Goal: Leave review/rating: Share an evaluation or opinion about a product, service, or content

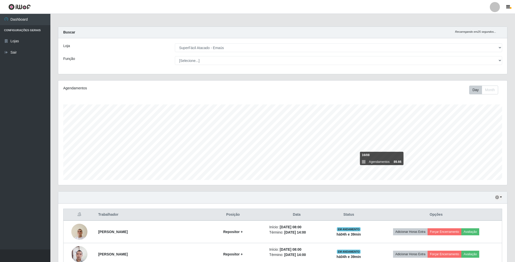
select select "407"
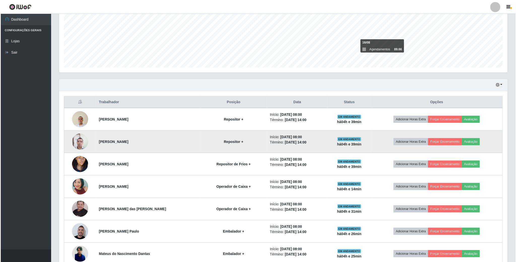
scroll to position [102, 0]
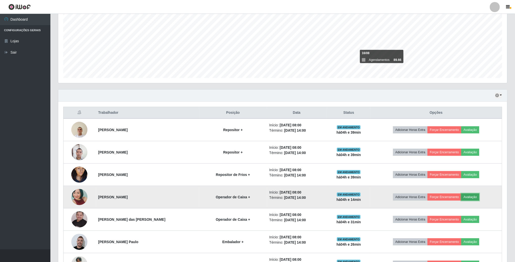
click at [472, 198] on button "Avaliação" at bounding box center [470, 197] width 18 height 7
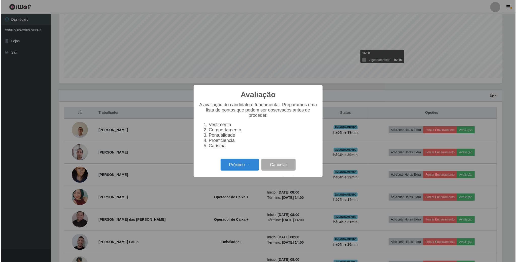
scroll to position [105, 444]
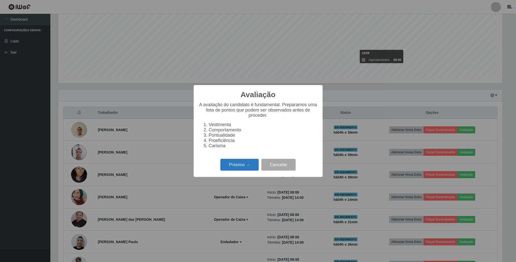
click at [236, 167] on button "Próximo →" at bounding box center [239, 165] width 38 height 12
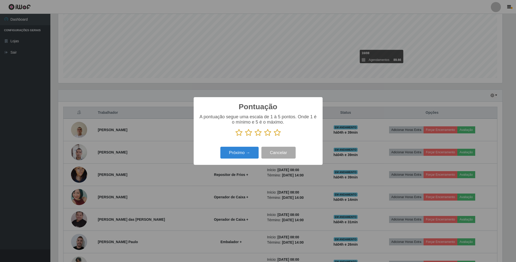
scroll to position [251735, 251396]
click at [261, 135] on icon at bounding box center [258, 133] width 7 height 8
click at [255, 136] on input "radio" at bounding box center [255, 136] width 0 height 0
click at [251, 151] on button "Próximo →" at bounding box center [239, 153] width 38 height 12
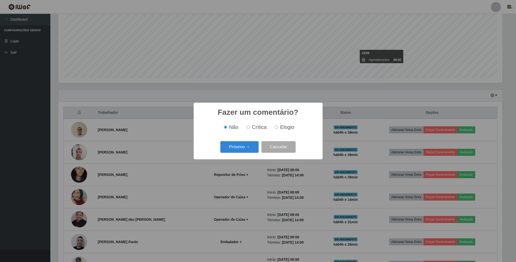
click at [275, 129] on input "Elogio" at bounding box center [276, 127] width 3 height 3
radio input "true"
drag, startPoint x: 253, startPoint y: 139, endPoint x: 251, endPoint y: 145, distance: 6.2
click at [252, 145] on div "Fazer um comentário? × Não Crítica Elogio Próximo → Cancelar" at bounding box center [258, 131] width 129 height 56
click at [251, 145] on button "Próximo →" at bounding box center [239, 147] width 38 height 12
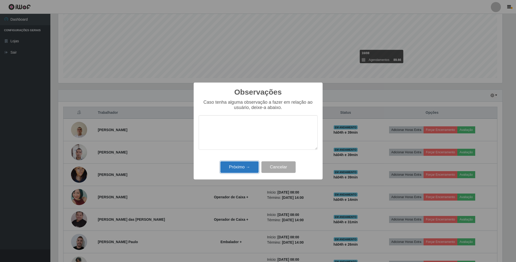
click at [243, 169] on button "Próximo →" at bounding box center [239, 167] width 38 height 12
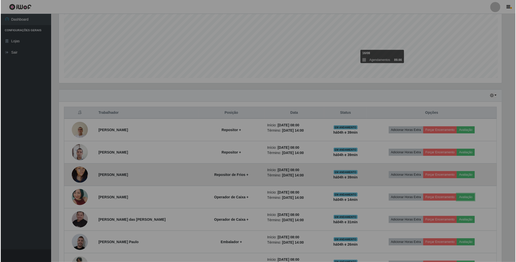
scroll to position [105, 448]
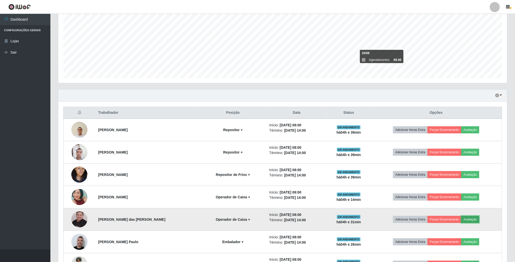
click at [471, 219] on button "Avaliação" at bounding box center [470, 219] width 18 height 7
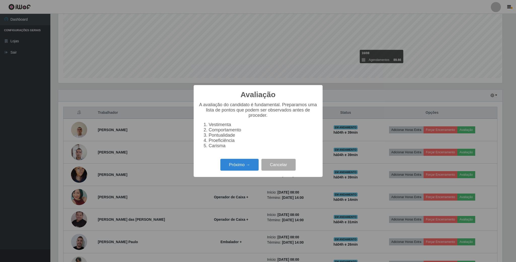
scroll to position [105, 444]
click at [243, 166] on button "Próximo →" at bounding box center [239, 165] width 38 height 12
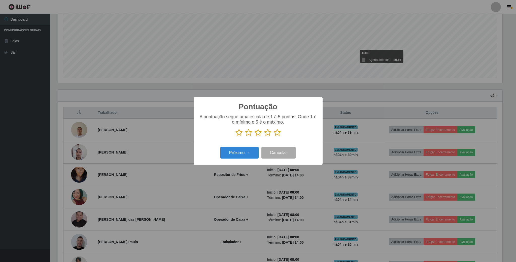
click at [253, 134] on p at bounding box center [258, 133] width 119 height 8
click at [257, 133] on icon at bounding box center [258, 133] width 7 height 8
click at [255, 136] on input "radio" at bounding box center [255, 136] width 0 height 0
click at [251, 154] on button "Próximo →" at bounding box center [239, 153] width 38 height 12
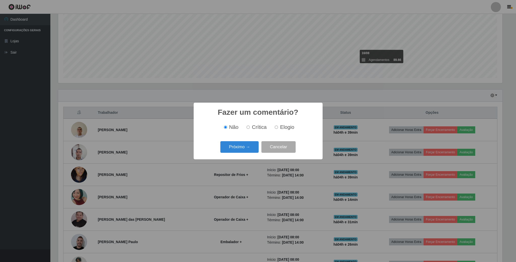
click at [273, 127] on label "Elogio" at bounding box center [283, 127] width 21 height 6
click at [275, 127] on input "Elogio" at bounding box center [276, 127] width 3 height 3
radio input "true"
click at [248, 145] on button "Próximo →" at bounding box center [239, 147] width 38 height 12
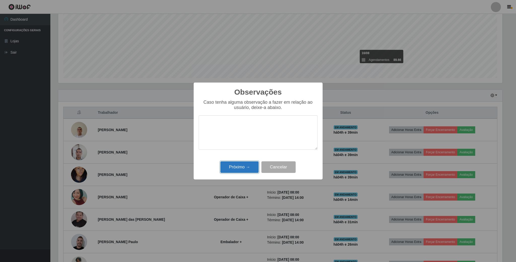
click at [240, 166] on button "Próximo →" at bounding box center [239, 167] width 38 height 12
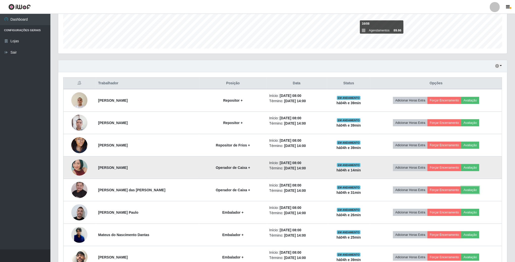
scroll to position [140, 0]
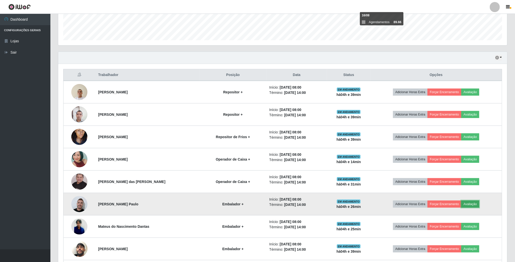
click at [473, 205] on button "Avaliação" at bounding box center [470, 204] width 18 height 7
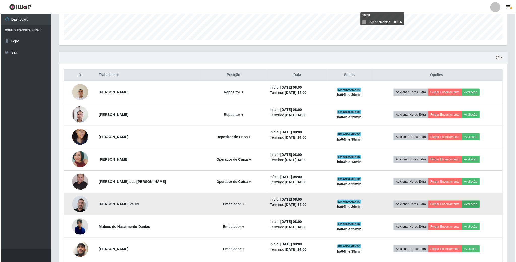
scroll to position [105, 444]
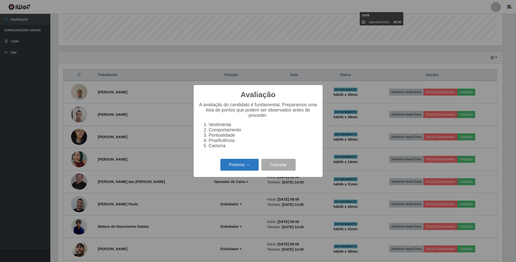
click at [250, 162] on button "Próximo →" at bounding box center [239, 165] width 38 height 12
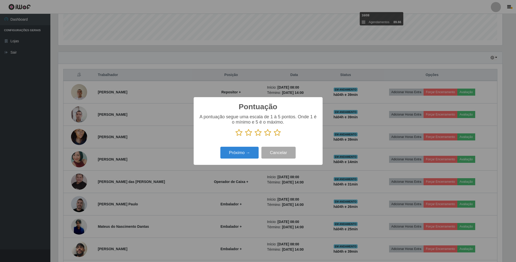
click at [260, 134] on icon at bounding box center [258, 133] width 7 height 8
click at [255, 136] on input "radio" at bounding box center [255, 136] width 0 height 0
click at [250, 156] on button "Próximo →" at bounding box center [239, 153] width 38 height 12
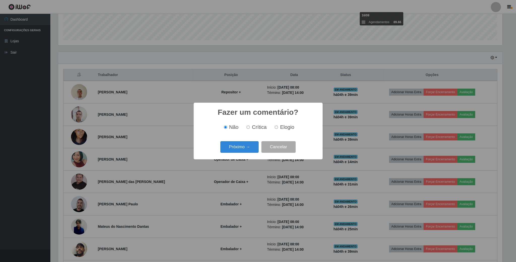
scroll to position [251735, 251396]
click at [279, 129] on label "Elogio" at bounding box center [283, 127] width 21 height 6
click at [278, 129] on input "Elogio" at bounding box center [276, 127] width 3 height 3
radio input "true"
click at [255, 146] on button "Próximo →" at bounding box center [239, 147] width 38 height 12
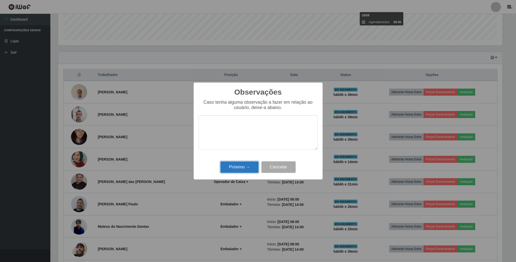
click at [242, 171] on button "Próximo →" at bounding box center [239, 167] width 38 height 12
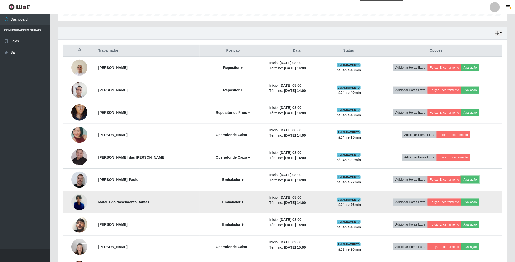
scroll to position [178, 0]
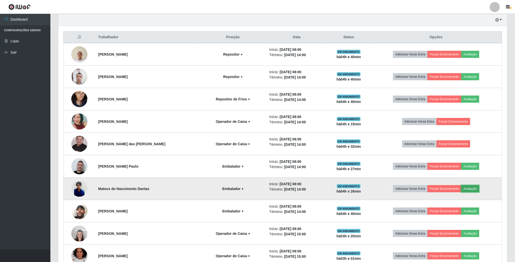
click at [469, 188] on button "Avaliação" at bounding box center [470, 188] width 18 height 7
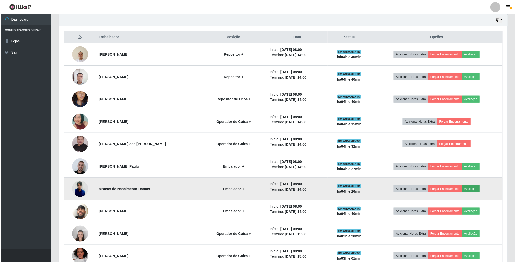
scroll to position [105, 444]
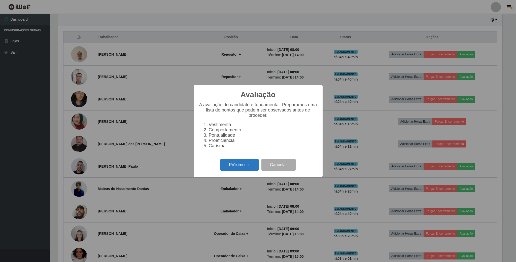
click at [236, 171] on button "Próximo →" at bounding box center [239, 165] width 38 height 12
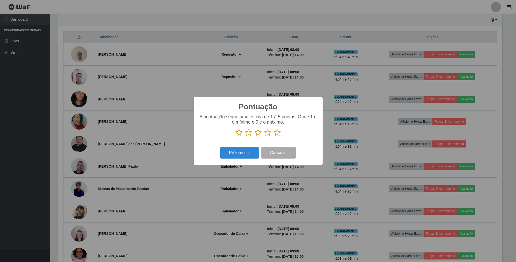
scroll to position [251735, 251396]
click at [258, 134] on icon at bounding box center [258, 133] width 7 height 8
click at [255, 136] on input "radio" at bounding box center [255, 136] width 0 height 0
click at [244, 154] on button "Próximo →" at bounding box center [239, 153] width 38 height 12
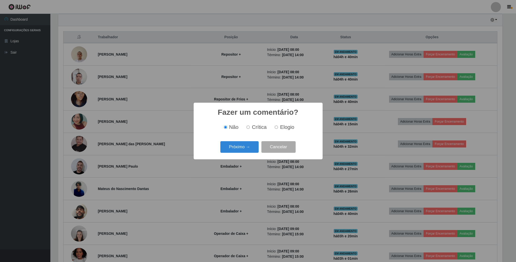
click at [276, 129] on input "Elogio" at bounding box center [276, 127] width 3 height 3
radio input "true"
click at [251, 144] on button "Próximo →" at bounding box center [239, 147] width 38 height 12
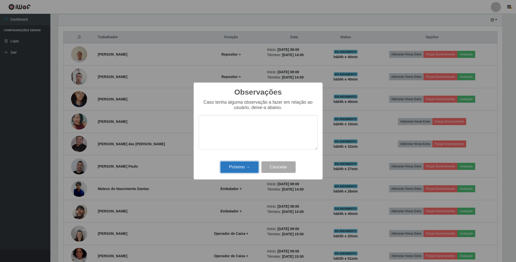
click at [234, 164] on button "Próximo →" at bounding box center [239, 167] width 38 height 12
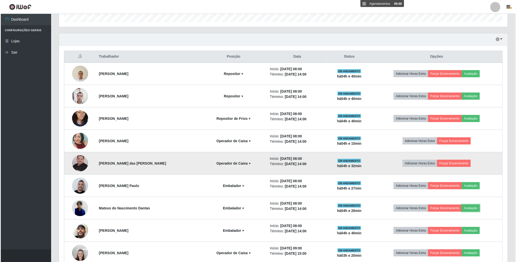
scroll to position [178, 0]
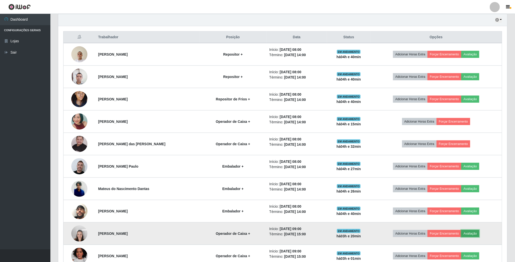
click at [472, 236] on button "Avaliação" at bounding box center [470, 233] width 18 height 7
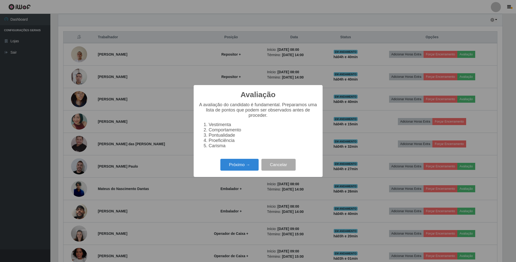
scroll to position [0, 0]
click at [246, 167] on button "Próximo →" at bounding box center [239, 165] width 38 height 12
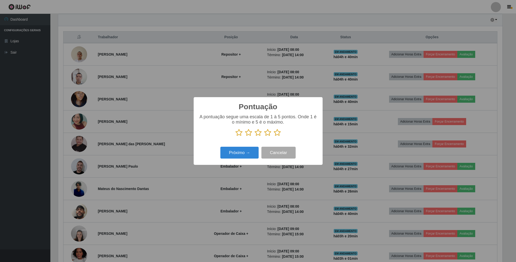
click at [258, 135] on icon at bounding box center [258, 133] width 7 height 8
click at [255, 136] on input "radio" at bounding box center [255, 136] width 0 height 0
click at [250, 153] on button "Próximo →" at bounding box center [239, 153] width 38 height 12
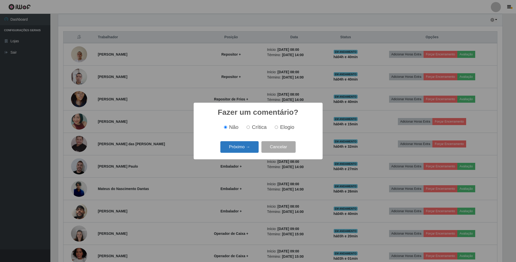
drag, startPoint x: 277, startPoint y: 127, endPoint x: 255, endPoint y: 145, distance: 28.2
click at [277, 128] on input "Elogio" at bounding box center [276, 127] width 3 height 3
radio input "true"
click at [239, 146] on button "Próximo →" at bounding box center [239, 147] width 38 height 12
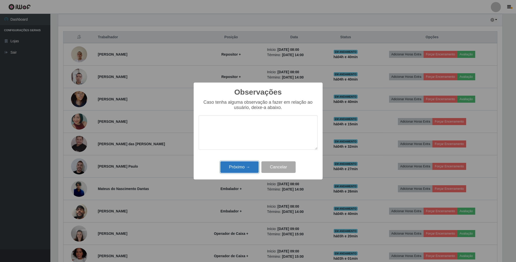
click at [238, 164] on button "Próximo →" at bounding box center [239, 167] width 38 height 12
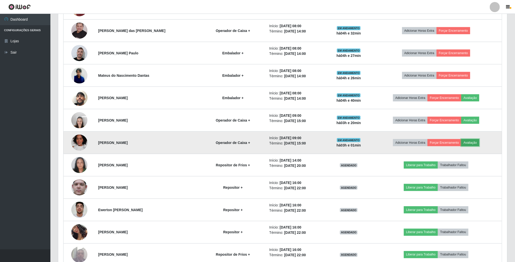
click at [471, 145] on button "Avaliação" at bounding box center [470, 142] width 18 height 7
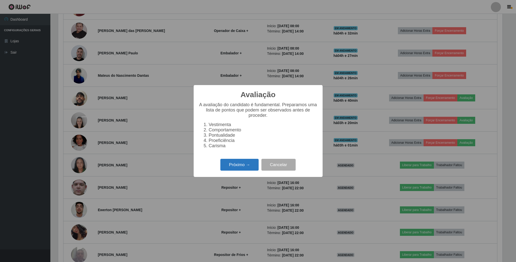
click at [230, 166] on button "Próximo →" at bounding box center [239, 165] width 38 height 12
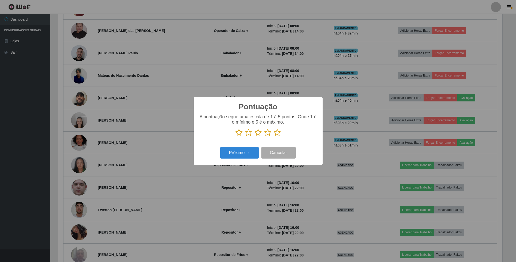
click at [239, 133] on icon at bounding box center [238, 133] width 7 height 8
click at [235, 136] on input "radio" at bounding box center [235, 136] width 0 height 0
click at [237, 152] on button "Próximo →" at bounding box center [239, 153] width 38 height 12
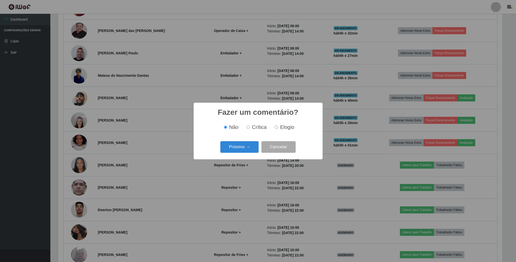
click at [275, 127] on input "Elogio" at bounding box center [276, 127] width 3 height 3
radio input "true"
click at [249, 145] on button "Próximo →" at bounding box center [239, 147] width 38 height 12
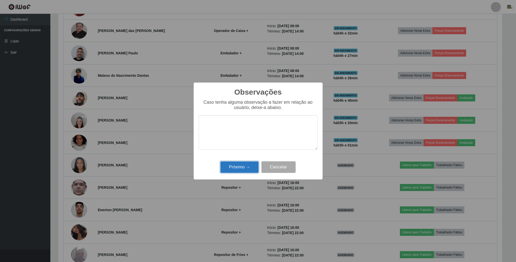
click at [239, 168] on button "Próximo →" at bounding box center [239, 167] width 38 height 12
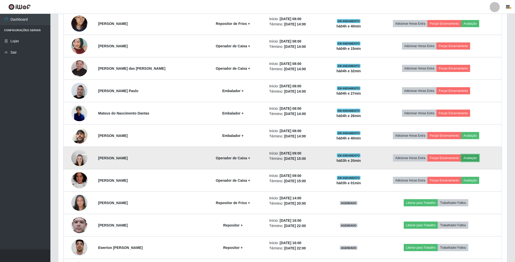
click at [472, 159] on button "Avaliação" at bounding box center [470, 158] width 18 height 7
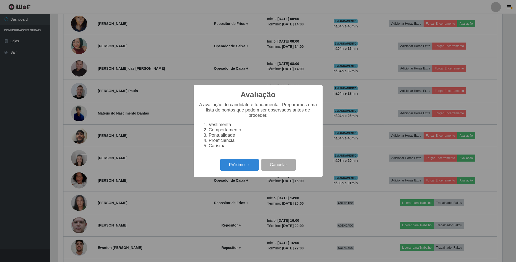
click at [244, 161] on div "Próximo → Cancelar" at bounding box center [258, 165] width 119 height 14
click at [247, 167] on div "Avaliação × A avaliação do candidato é fundamental. Preparamos uma lista de pon…" at bounding box center [258, 131] width 129 height 92
click at [247, 167] on button "Próximo →" at bounding box center [239, 165] width 38 height 12
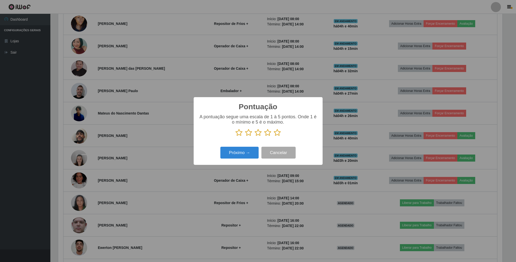
click at [257, 134] on icon at bounding box center [258, 133] width 7 height 8
click at [255, 136] on input "radio" at bounding box center [255, 136] width 0 height 0
click at [255, 151] on button "Próximo →" at bounding box center [239, 153] width 38 height 12
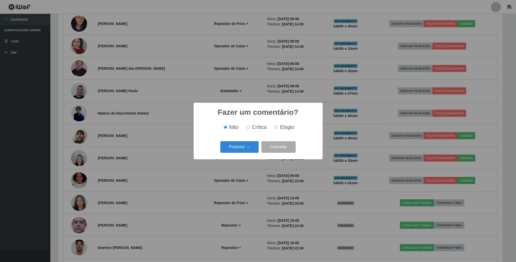
click at [275, 128] on input "Elogio" at bounding box center [276, 127] width 3 height 3
radio input "true"
click at [253, 147] on button "Próximo →" at bounding box center [239, 147] width 38 height 12
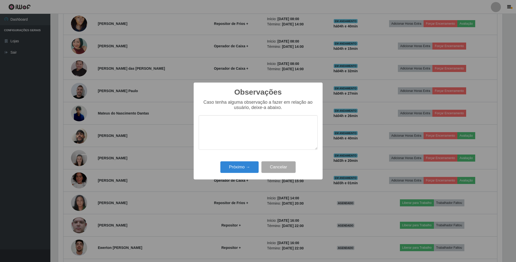
click at [248, 148] on textarea at bounding box center [258, 132] width 119 height 35
click at [243, 171] on button "Próximo →" at bounding box center [239, 167] width 38 height 12
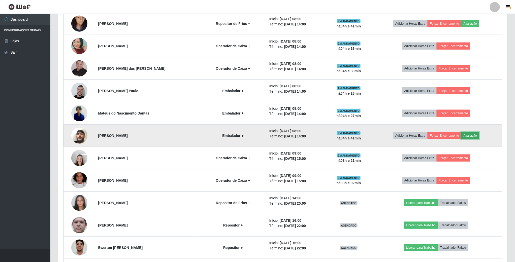
click at [468, 136] on button "Avaliação" at bounding box center [470, 135] width 18 height 7
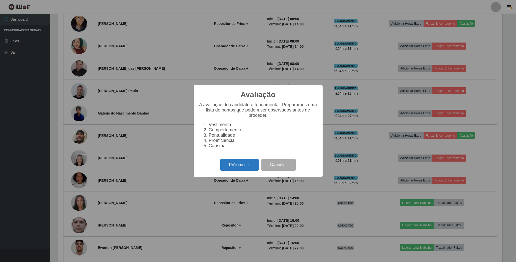
click at [247, 168] on button "Próximo →" at bounding box center [239, 165] width 38 height 12
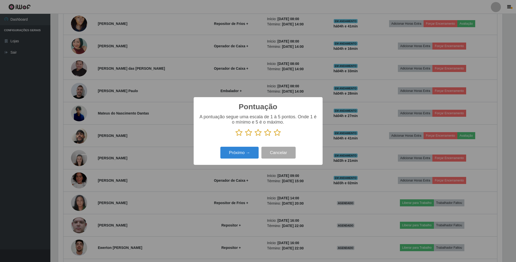
click at [258, 135] on icon at bounding box center [258, 133] width 7 height 8
click at [255, 136] on input "radio" at bounding box center [255, 136] width 0 height 0
click at [246, 154] on button "Próximo →" at bounding box center [239, 153] width 38 height 12
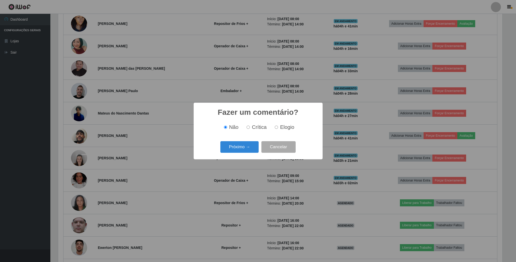
click at [277, 125] on label "Elogio" at bounding box center [283, 127] width 21 height 6
click at [277, 126] on input "Elogio" at bounding box center [276, 127] width 3 height 3
radio input "true"
click at [247, 145] on button "Próximo →" at bounding box center [239, 147] width 38 height 12
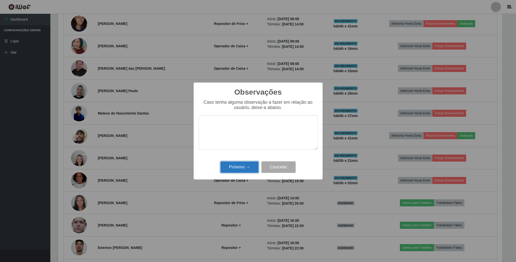
click at [245, 165] on button "Próximo →" at bounding box center [239, 167] width 38 height 12
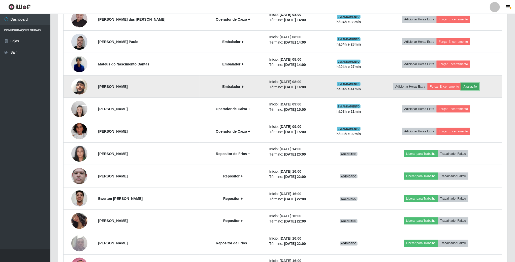
click at [474, 87] on button "Avaliação" at bounding box center [470, 86] width 18 height 7
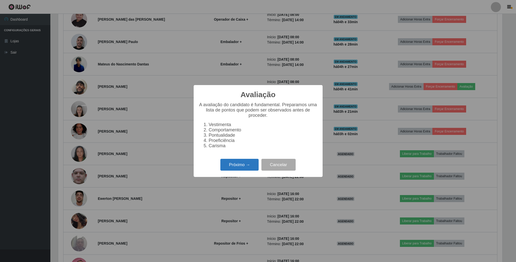
click at [244, 169] on button "Próximo →" at bounding box center [239, 165] width 38 height 12
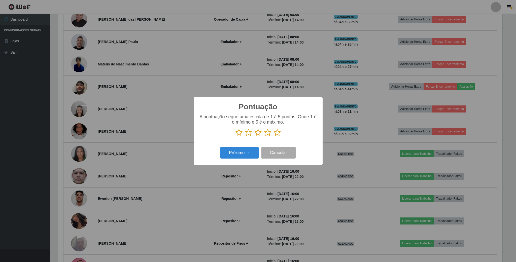
click at [259, 135] on icon at bounding box center [258, 133] width 7 height 8
click at [255, 136] on input "radio" at bounding box center [255, 136] width 0 height 0
drag, startPoint x: 242, startPoint y: 161, endPoint x: 250, endPoint y: 148, distance: 15.6
click at [243, 160] on div "Pontuação × A pontuação segue uma escala de 1 à 5 pontos. Onde 1 é o mínimo e 5…" at bounding box center [258, 131] width 129 height 68
click at [244, 157] on button "Próximo →" at bounding box center [239, 153] width 38 height 12
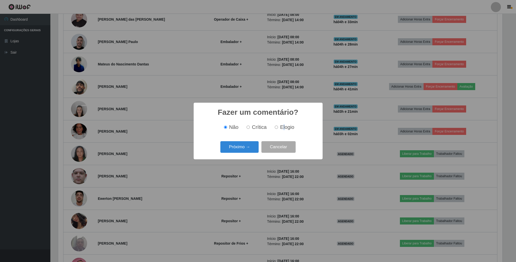
drag, startPoint x: 284, startPoint y: 127, endPoint x: 277, endPoint y: 129, distance: 7.1
click at [281, 128] on span "Elogio" at bounding box center [287, 127] width 14 height 6
click at [277, 129] on input "Elogio" at bounding box center [276, 127] width 3 height 3
radio input "true"
click at [243, 150] on button "Próximo →" at bounding box center [239, 147] width 38 height 12
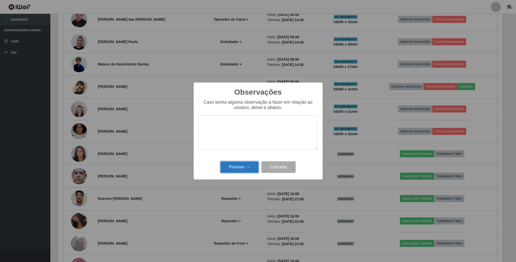
click at [243, 162] on button "Próximo →" at bounding box center [239, 167] width 38 height 12
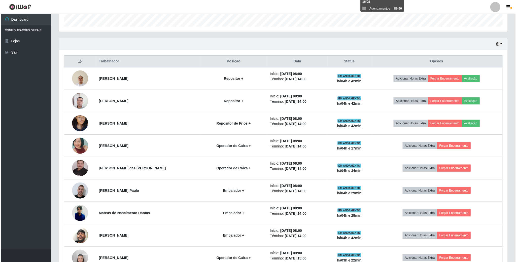
scroll to position [140, 0]
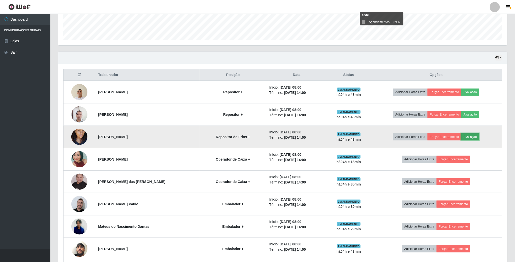
click at [472, 136] on button "Avaliação" at bounding box center [470, 136] width 18 height 7
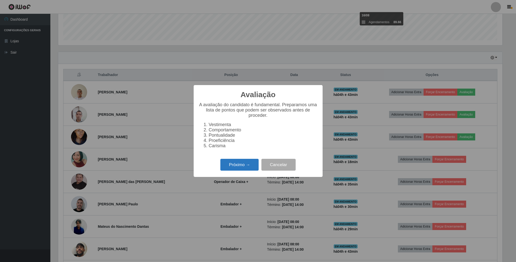
click at [239, 171] on button "Próximo →" at bounding box center [239, 165] width 38 height 12
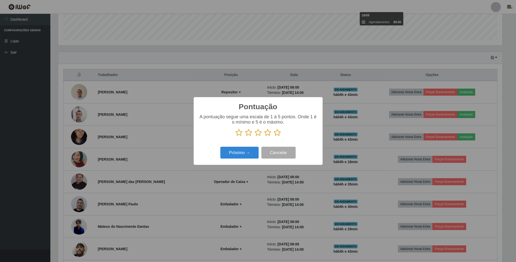
click at [275, 134] on icon at bounding box center [277, 133] width 7 height 8
click at [274, 136] on input "radio" at bounding box center [274, 136] width 0 height 0
click at [245, 151] on button "Próximo →" at bounding box center [239, 153] width 38 height 12
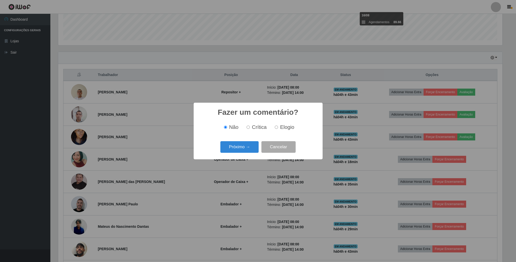
click at [245, 151] on button "Próximo →" at bounding box center [239, 147] width 38 height 12
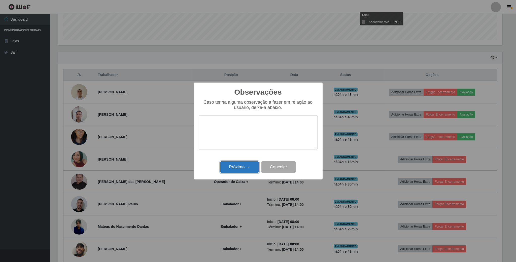
click at [246, 168] on button "Próximo →" at bounding box center [239, 167] width 38 height 12
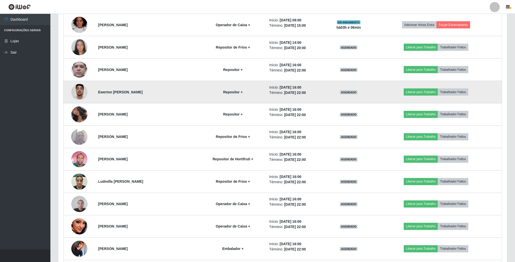
scroll to position [404, 0]
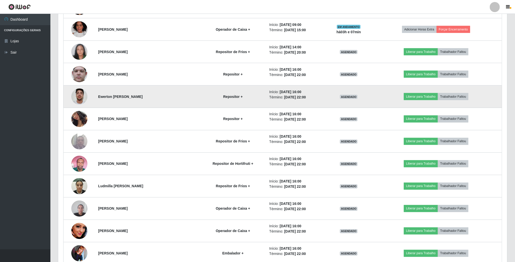
click at [83, 99] on img at bounding box center [79, 96] width 16 height 21
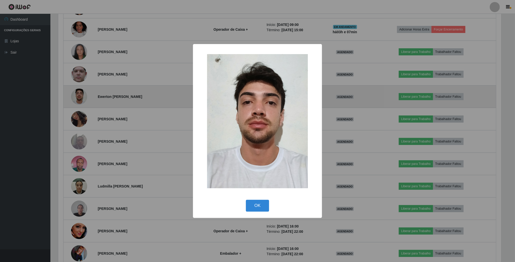
scroll to position [105, 444]
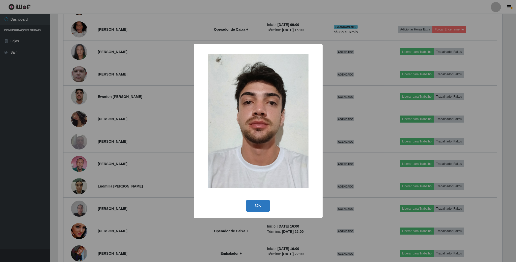
click at [252, 207] on button "OK" at bounding box center [257, 206] width 23 height 12
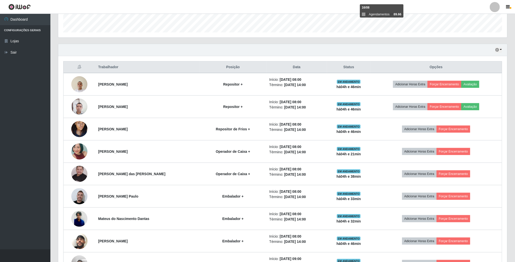
scroll to position [140, 0]
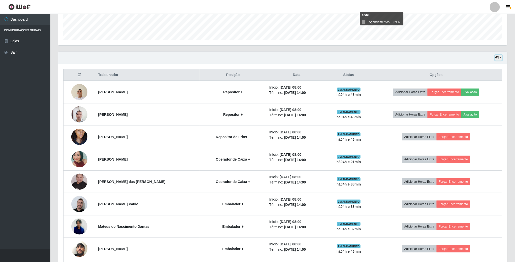
click at [497, 59] on icon "button" at bounding box center [497, 58] width 4 height 4
click at [472, 102] on button "1 Semana" at bounding box center [482, 98] width 40 height 11
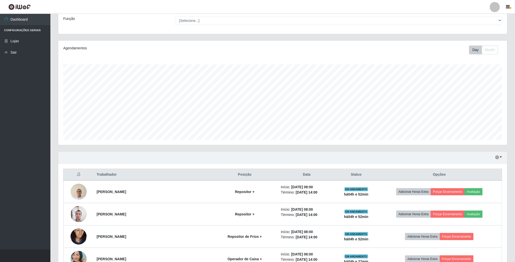
scroll to position [76, 0]
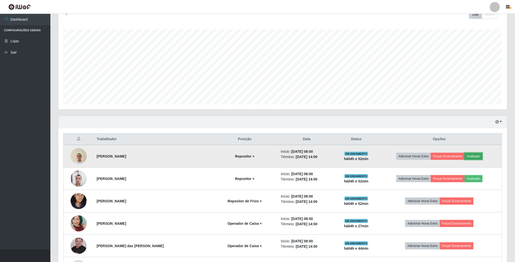
click at [473, 159] on button "Avaliação" at bounding box center [473, 156] width 18 height 7
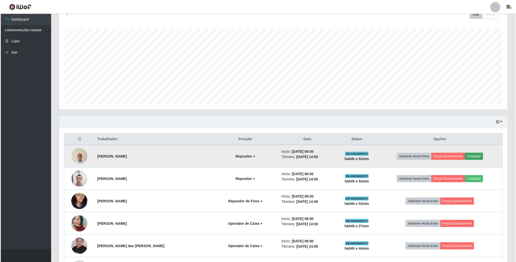
scroll to position [105, 444]
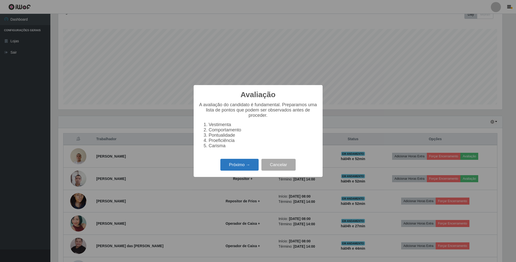
click at [236, 165] on button "Próximo →" at bounding box center [239, 165] width 38 height 12
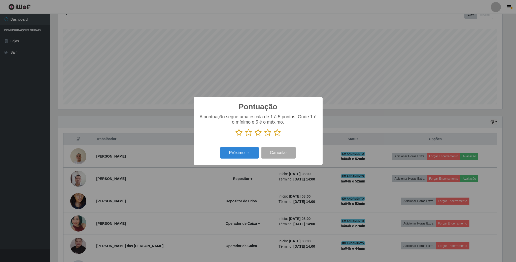
click at [266, 135] on icon at bounding box center [267, 133] width 7 height 8
click at [264, 136] on input "radio" at bounding box center [264, 136] width 0 height 0
click at [241, 153] on button "Próximo →" at bounding box center [239, 153] width 38 height 12
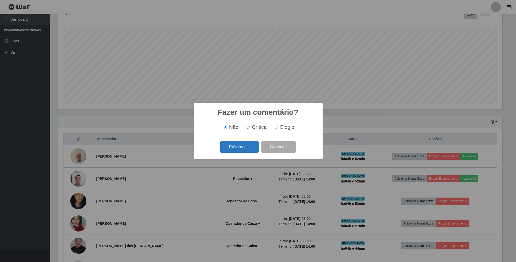
click at [241, 147] on button "Próximo →" at bounding box center [239, 147] width 38 height 12
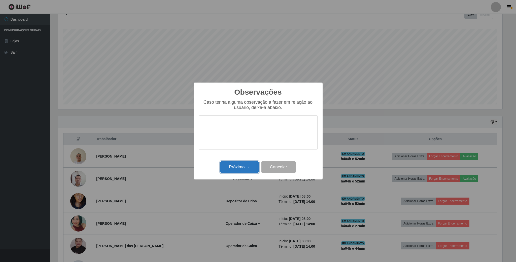
click at [237, 167] on button "Próximo →" at bounding box center [239, 167] width 38 height 12
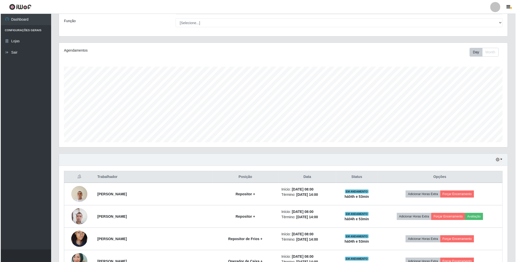
scroll to position [76, 0]
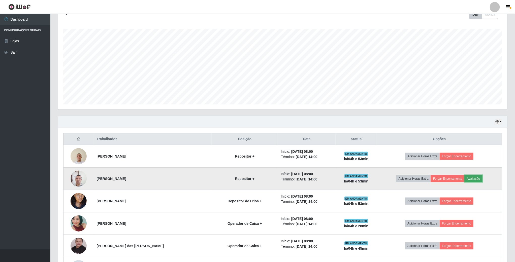
click at [469, 182] on button "Avaliação" at bounding box center [473, 178] width 18 height 7
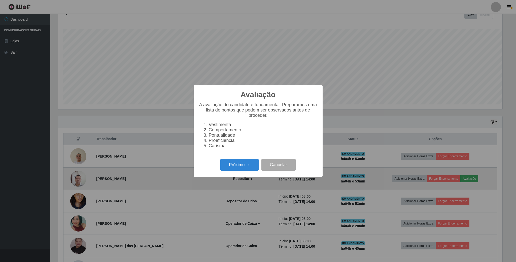
scroll to position [105, 444]
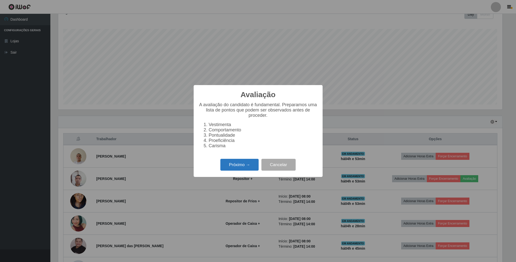
click at [241, 165] on button "Próximo →" at bounding box center [239, 165] width 38 height 12
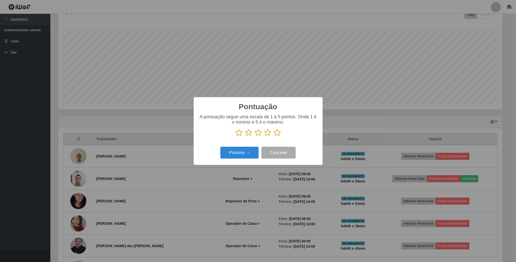
scroll to position [251735, 251396]
click at [269, 133] on icon at bounding box center [267, 133] width 7 height 8
click at [264, 136] on input "radio" at bounding box center [264, 136] width 0 height 0
click at [236, 152] on button "Próximo →" at bounding box center [239, 153] width 38 height 12
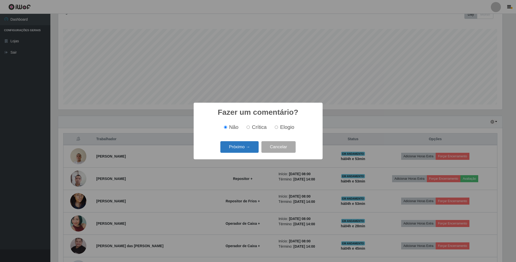
click at [250, 153] on button "Próximo →" at bounding box center [239, 147] width 38 height 12
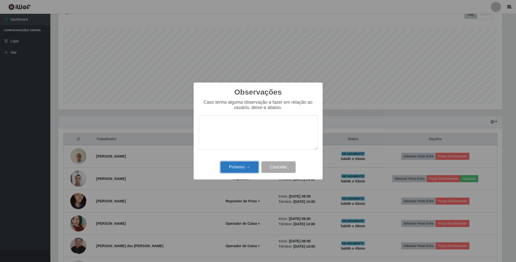
click at [249, 163] on button "Próximo →" at bounding box center [239, 167] width 38 height 12
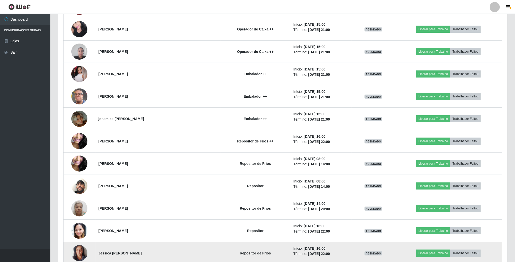
scroll to position [1171, 0]
